Goal: Check status

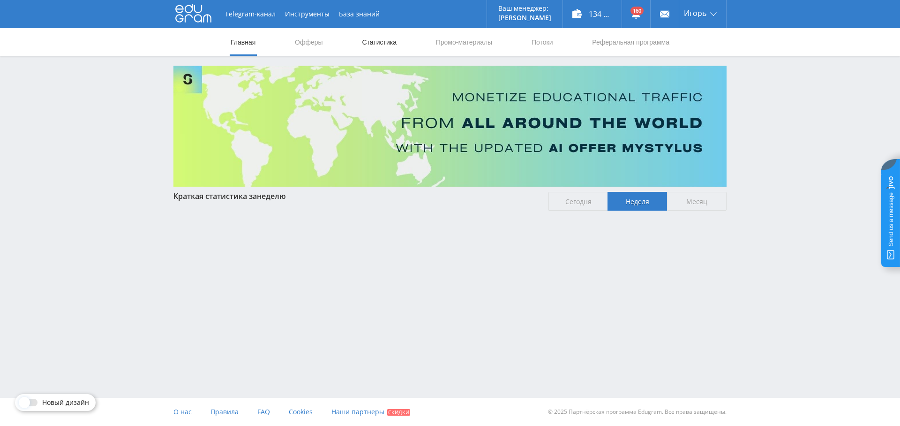
click at [389, 48] on link "Статистика" at bounding box center [379, 42] width 37 height 28
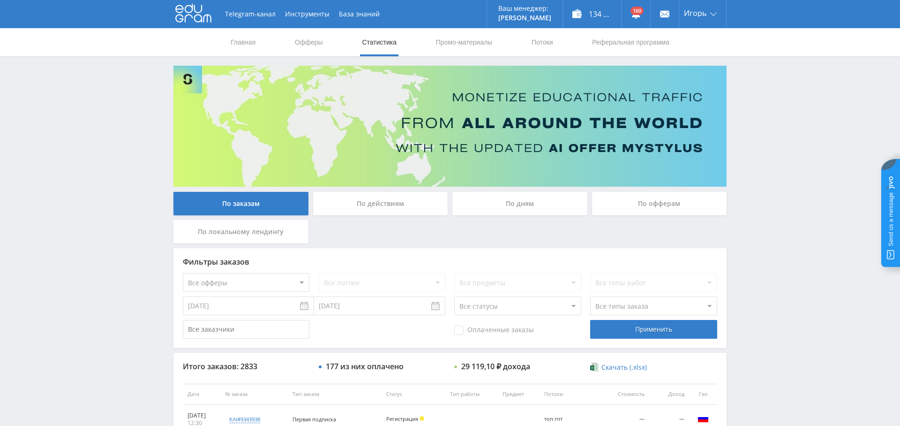
click at [264, 281] on select "Все офферы MyStylus MyStylus - Revshare Кампус AI Studybay Автор24 Studybay Bra…" at bounding box center [246, 282] width 127 height 19
select select "376"
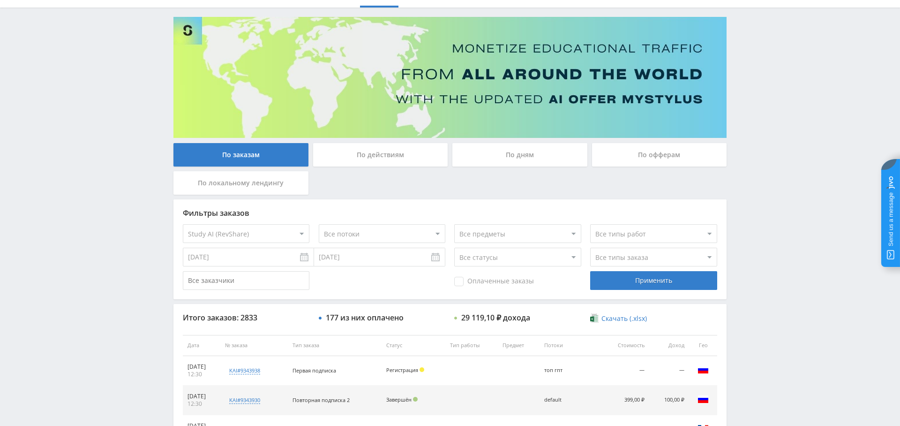
scroll to position [71, 0]
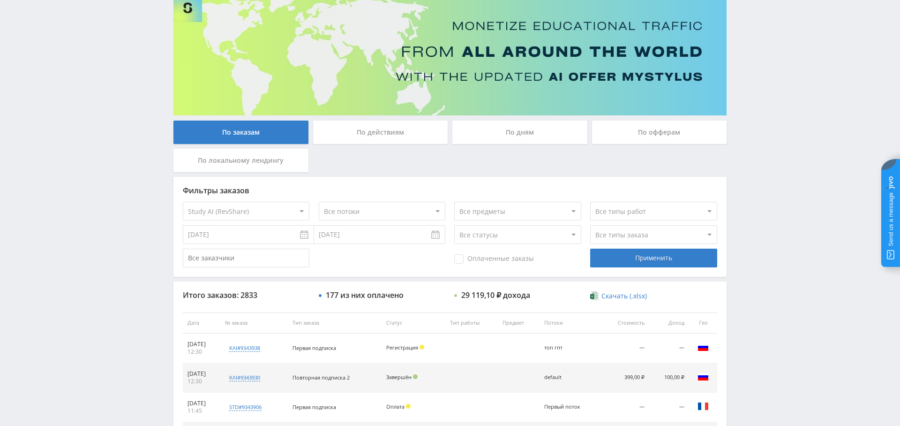
click at [487, 255] on span "Оплаченные заказы" at bounding box center [494, 258] width 80 height 9
click at [0, 0] on input "Оплаченные заказы" at bounding box center [0, 0] width 0 height 0
click at [640, 253] on div "Применить" at bounding box center [653, 258] width 127 height 19
click at [625, 236] on select "Все типы заказа [PERSON_NAME] Новый заказ" at bounding box center [653, 234] width 127 height 19
select select "2"
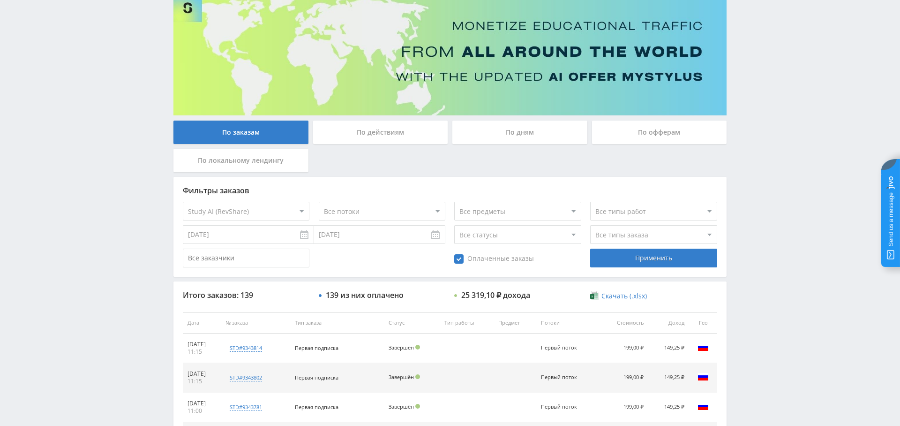
click at [590, 225] on select "Все типы заказа [PERSON_NAME] Новый заказ" at bounding box center [653, 234] width 127 height 19
click at [646, 261] on div "Применить" at bounding box center [653, 258] width 127 height 19
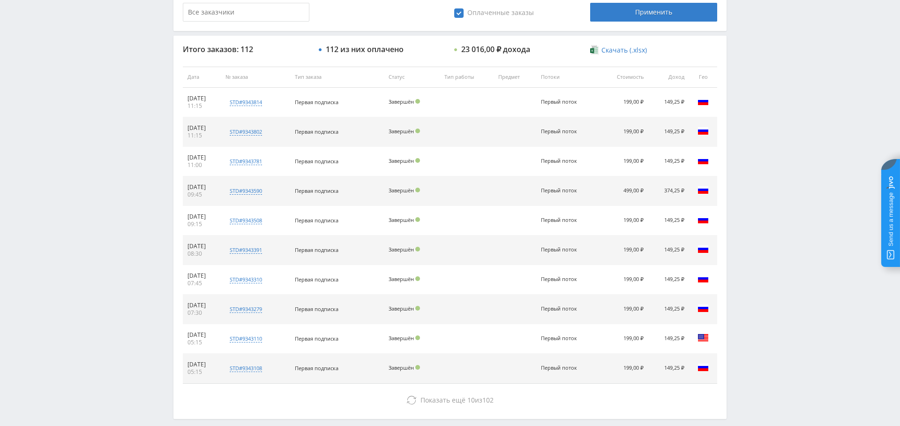
scroll to position [319, 0]
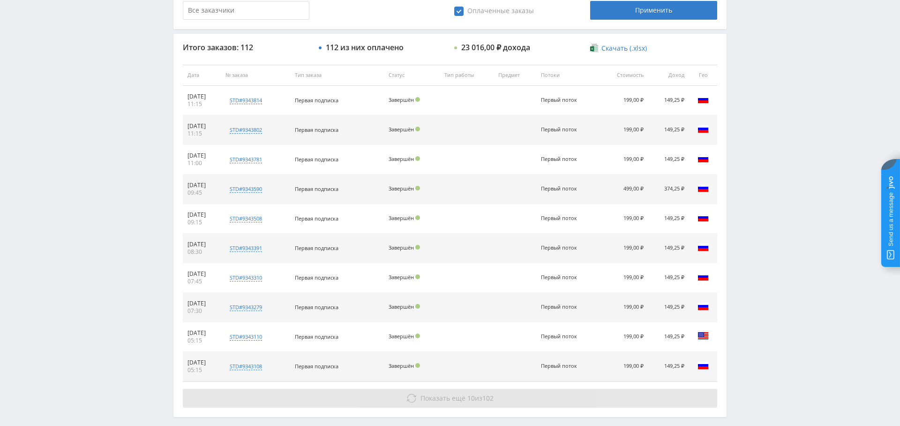
click at [463, 404] on button "Показать ещё 10 из 102" at bounding box center [450, 398] width 535 height 19
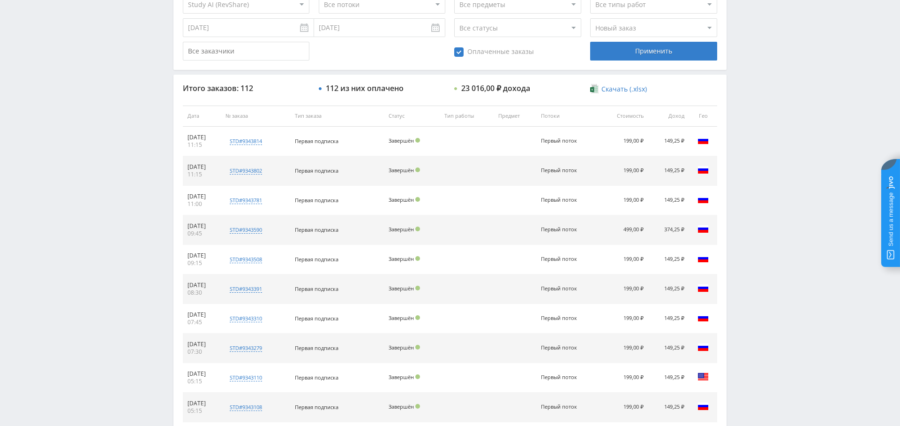
scroll to position [0, 0]
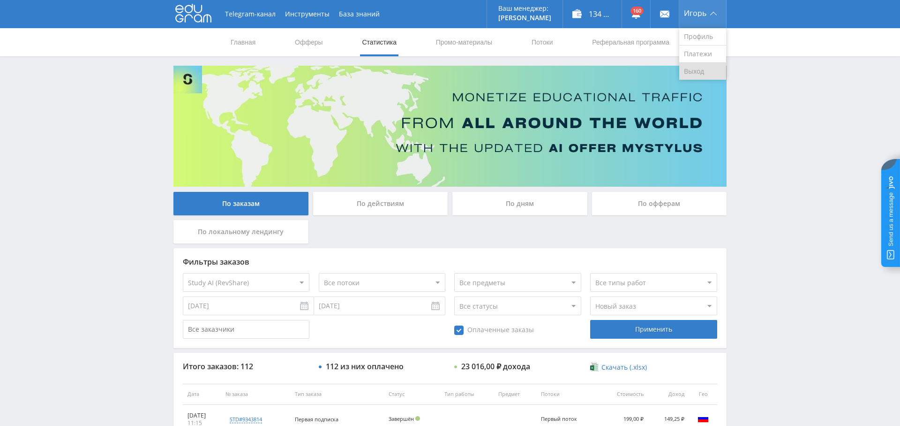
click at [702, 68] on link "Выход" at bounding box center [702, 71] width 47 height 17
